Goal: Check status

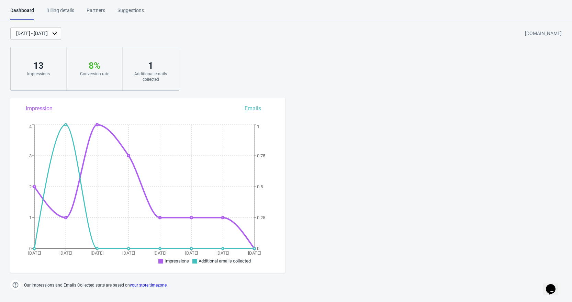
click at [48, 33] on div "[DATE] - [DATE]" at bounding box center [32, 33] width 32 height 7
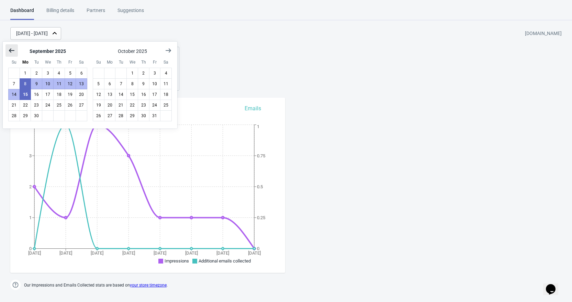
click at [13, 49] on icon "Show previous month, August 2025" at bounding box center [11, 50] width 7 height 7
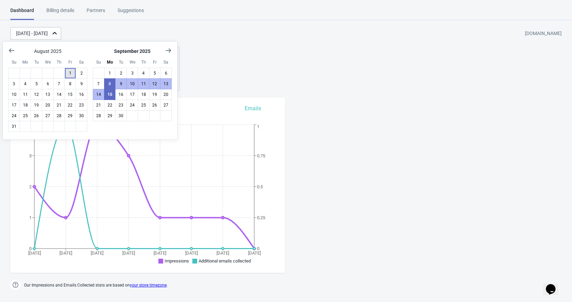
click at [71, 75] on button "1" at bounding box center [71, 73] width 12 height 11
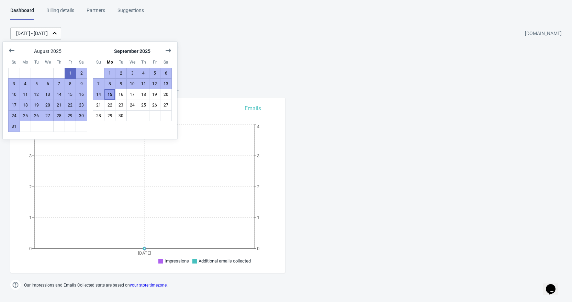
click at [106, 99] on button "15" at bounding box center [110, 94] width 12 height 11
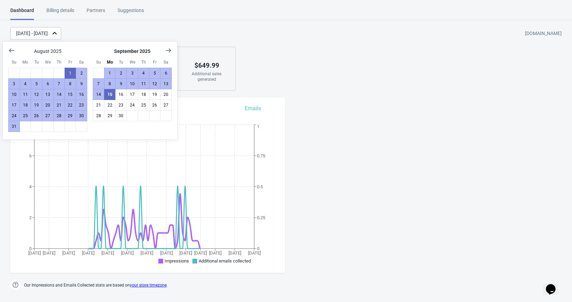
click at [311, 69] on div "[DATE] - [DATE] [DOMAIN_NAME] 88 Impressions 7 % Your Tada Widget has a convers…" at bounding box center [286, 59] width 572 height 64
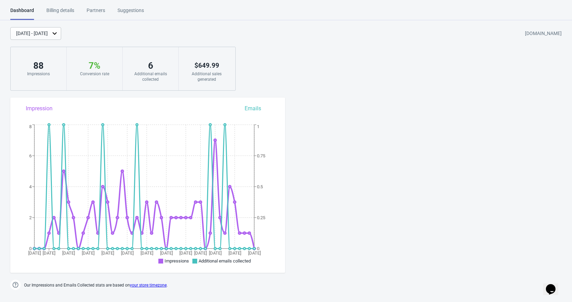
click at [149, 63] on div "6" at bounding box center [151, 65] width 42 height 11
